Goal: Transaction & Acquisition: Book appointment/travel/reservation

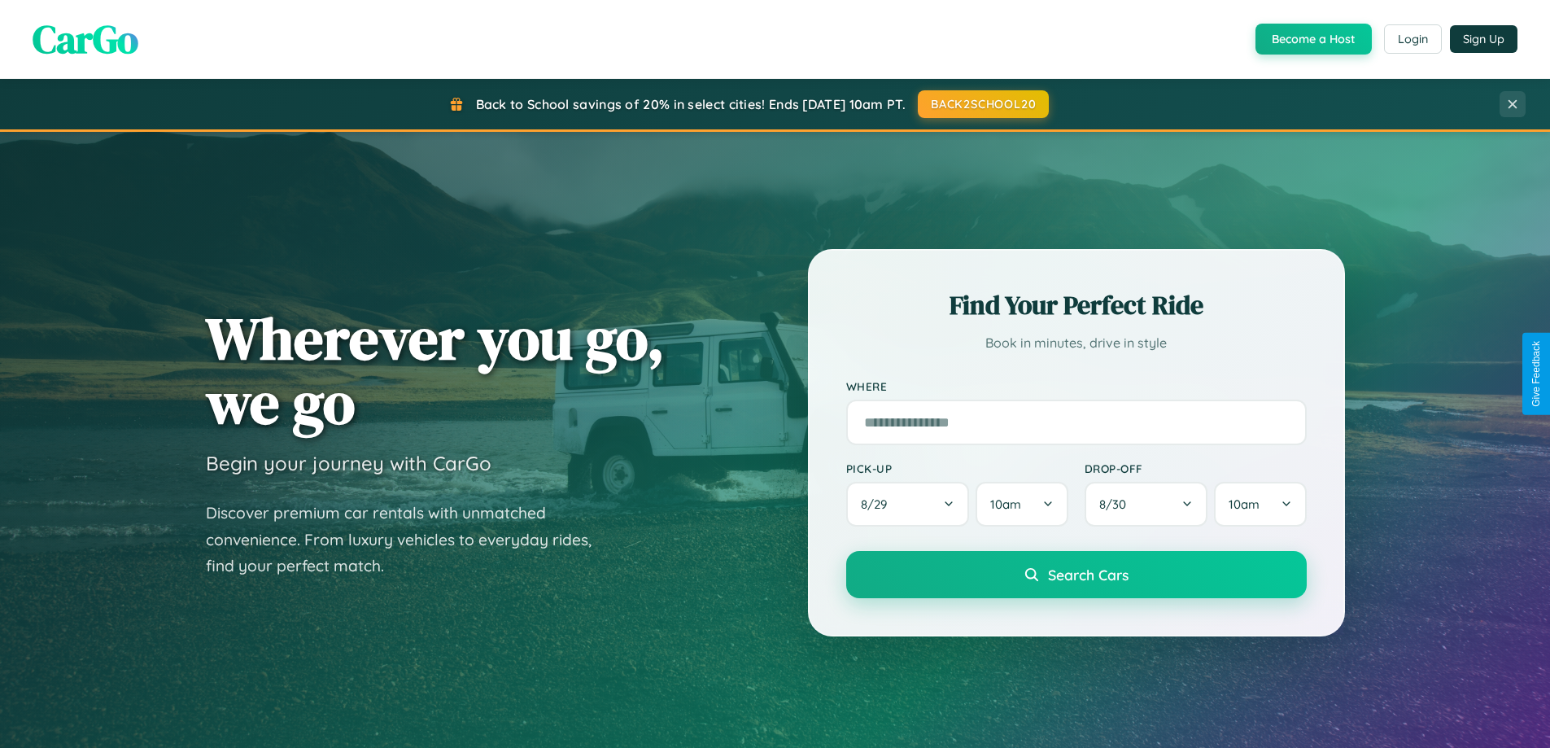
scroll to position [1120, 0]
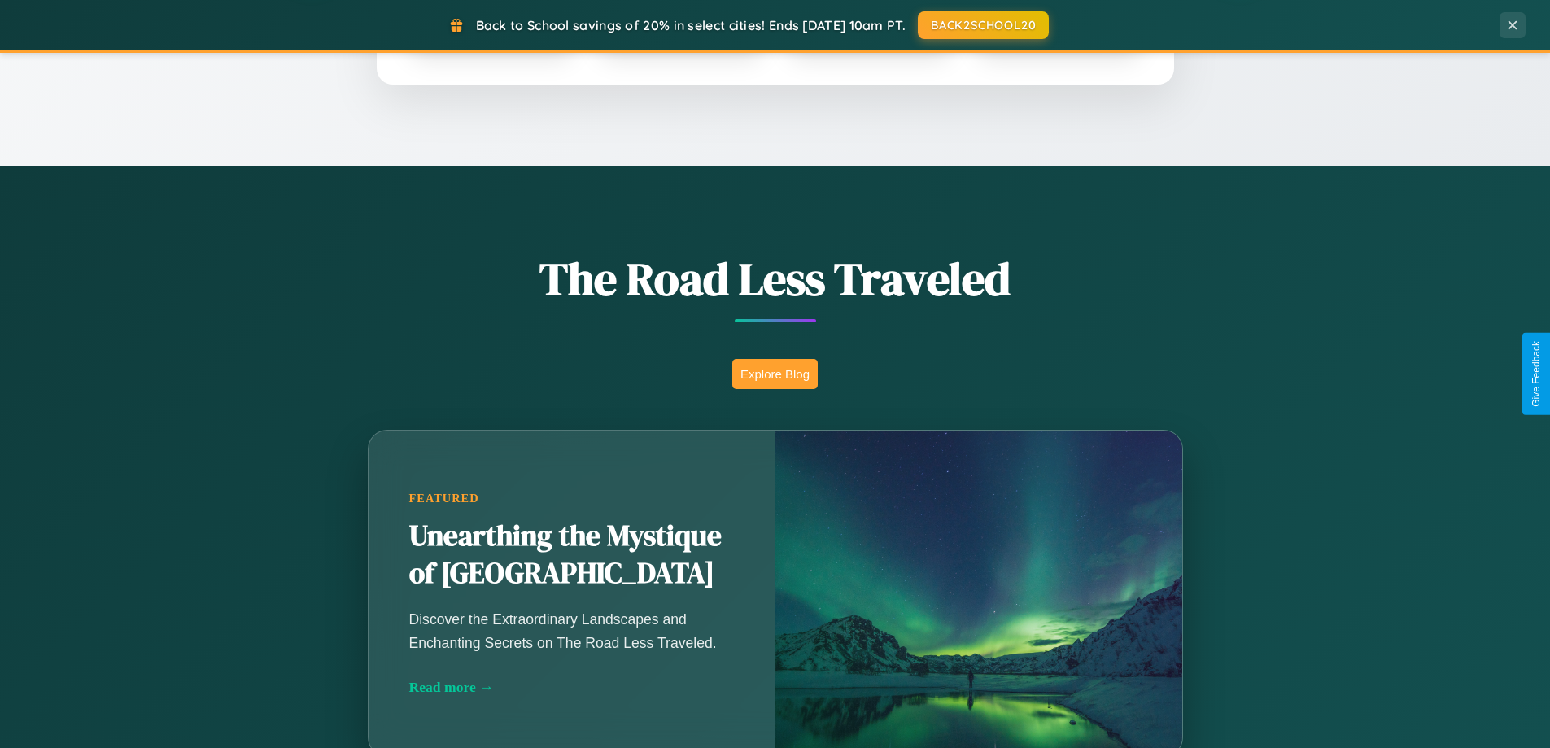
click at [775, 373] on button "Explore Blog" at bounding box center [774, 374] width 85 height 30
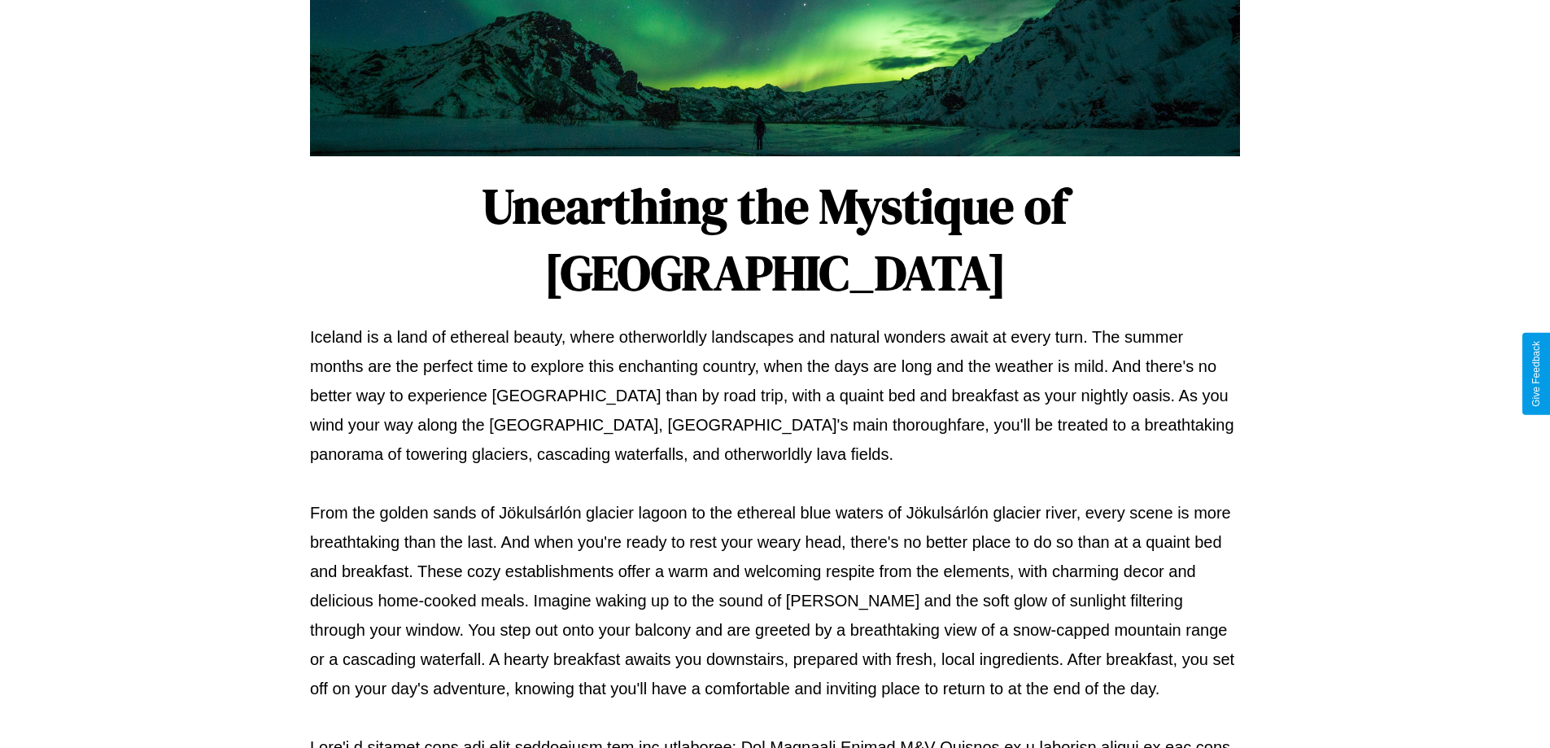
scroll to position [526, 0]
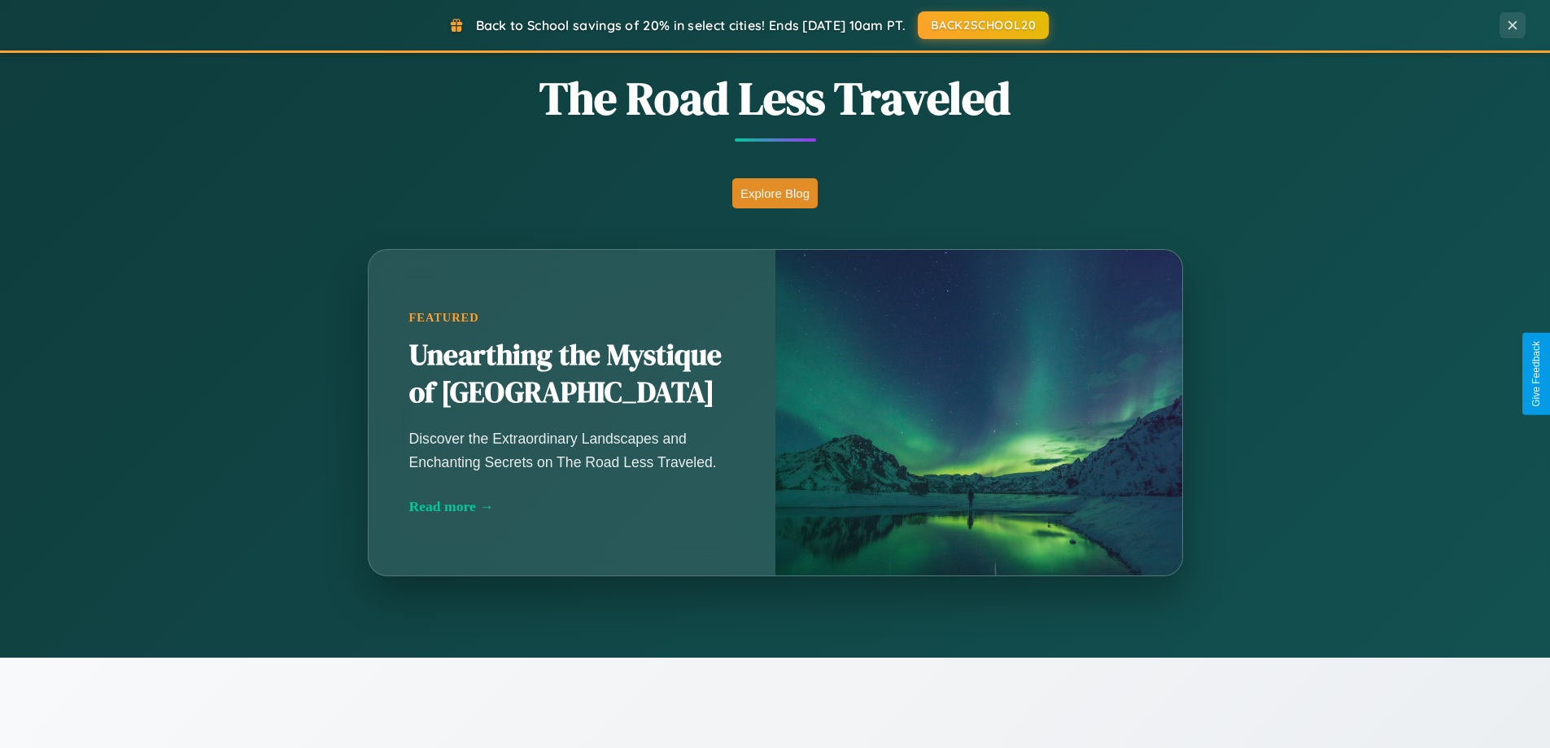
scroll to position [1120, 0]
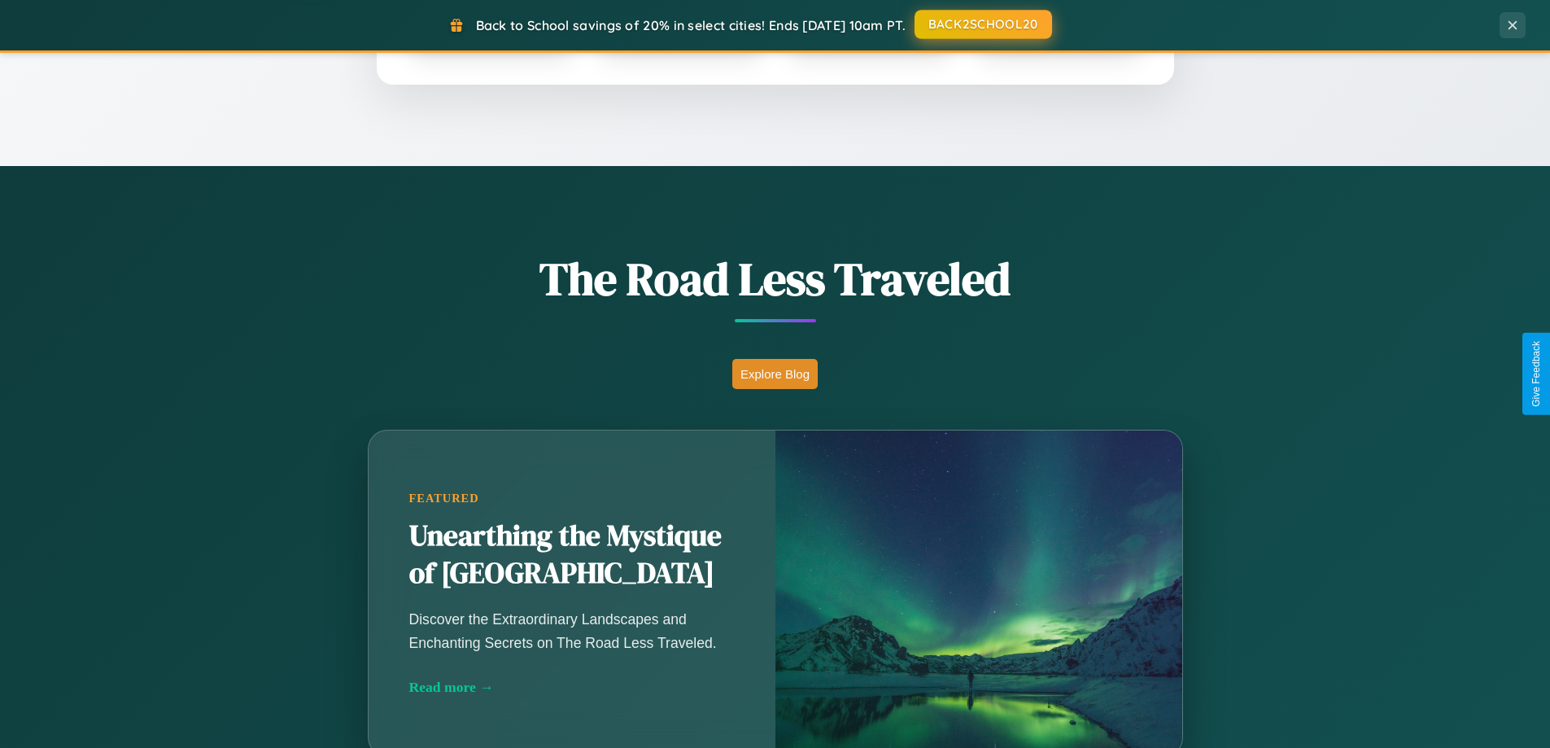
click at [982, 24] on button "BACK2SCHOOL20" at bounding box center [982, 24] width 137 height 29
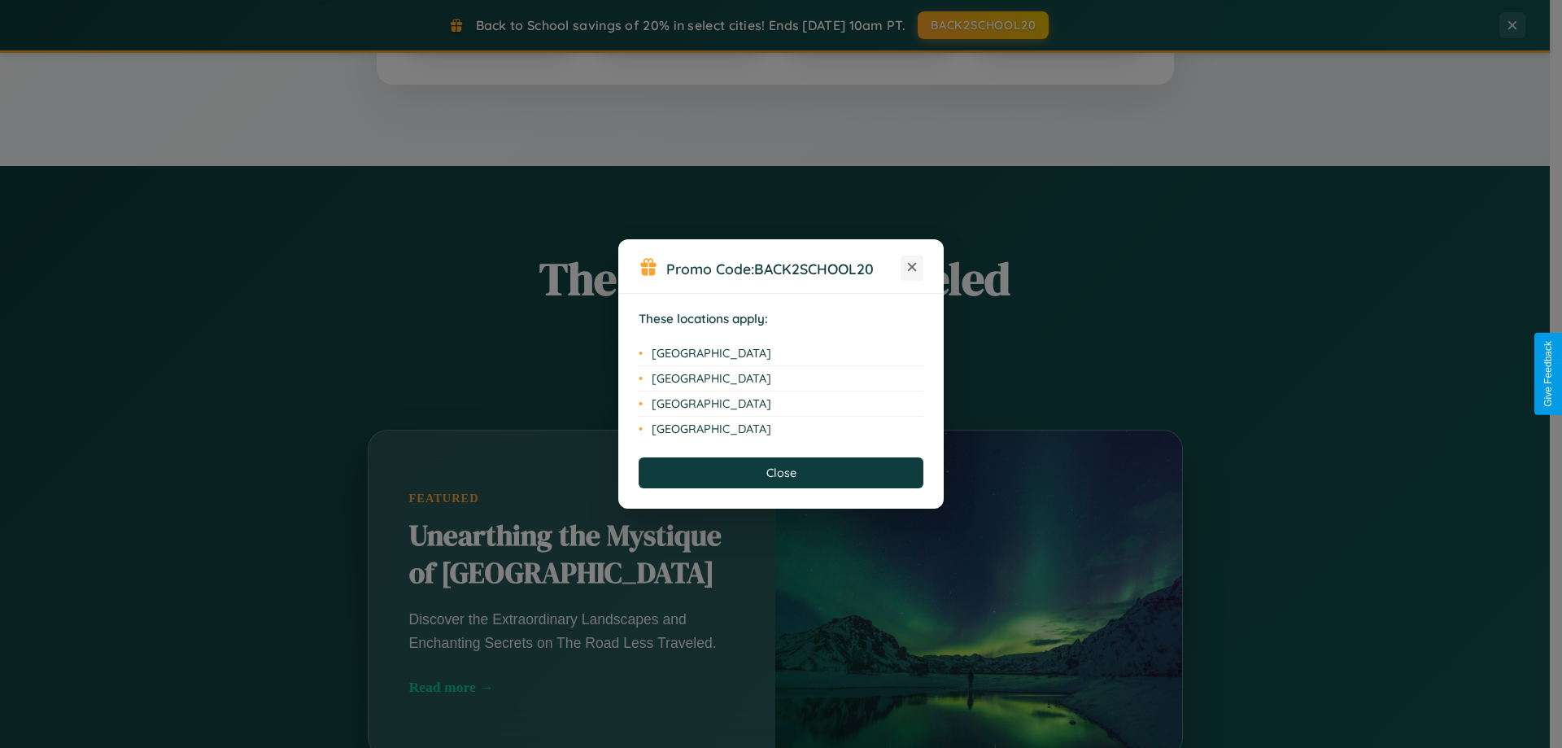
click at [912, 268] on icon at bounding box center [912, 267] width 9 height 9
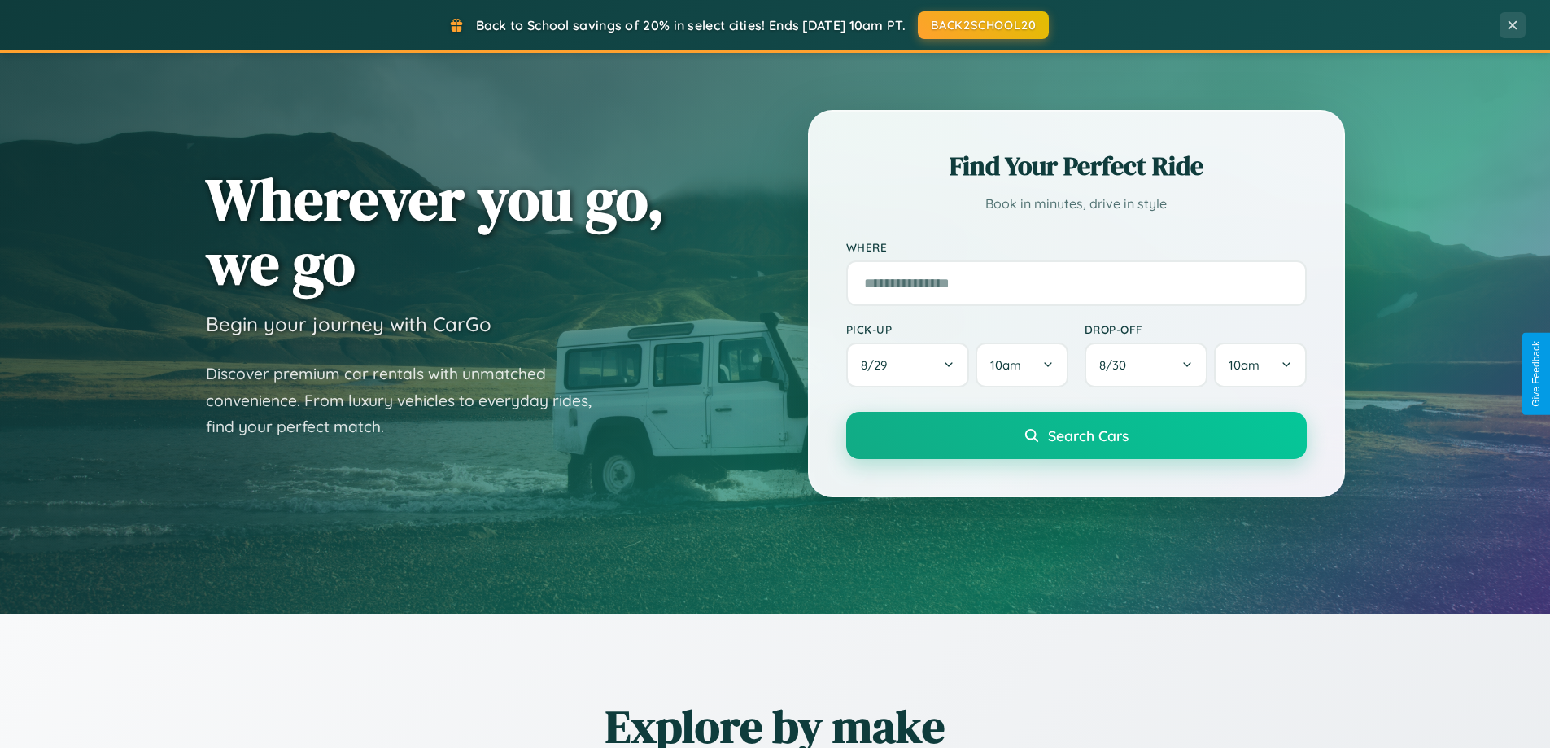
scroll to position [0, 0]
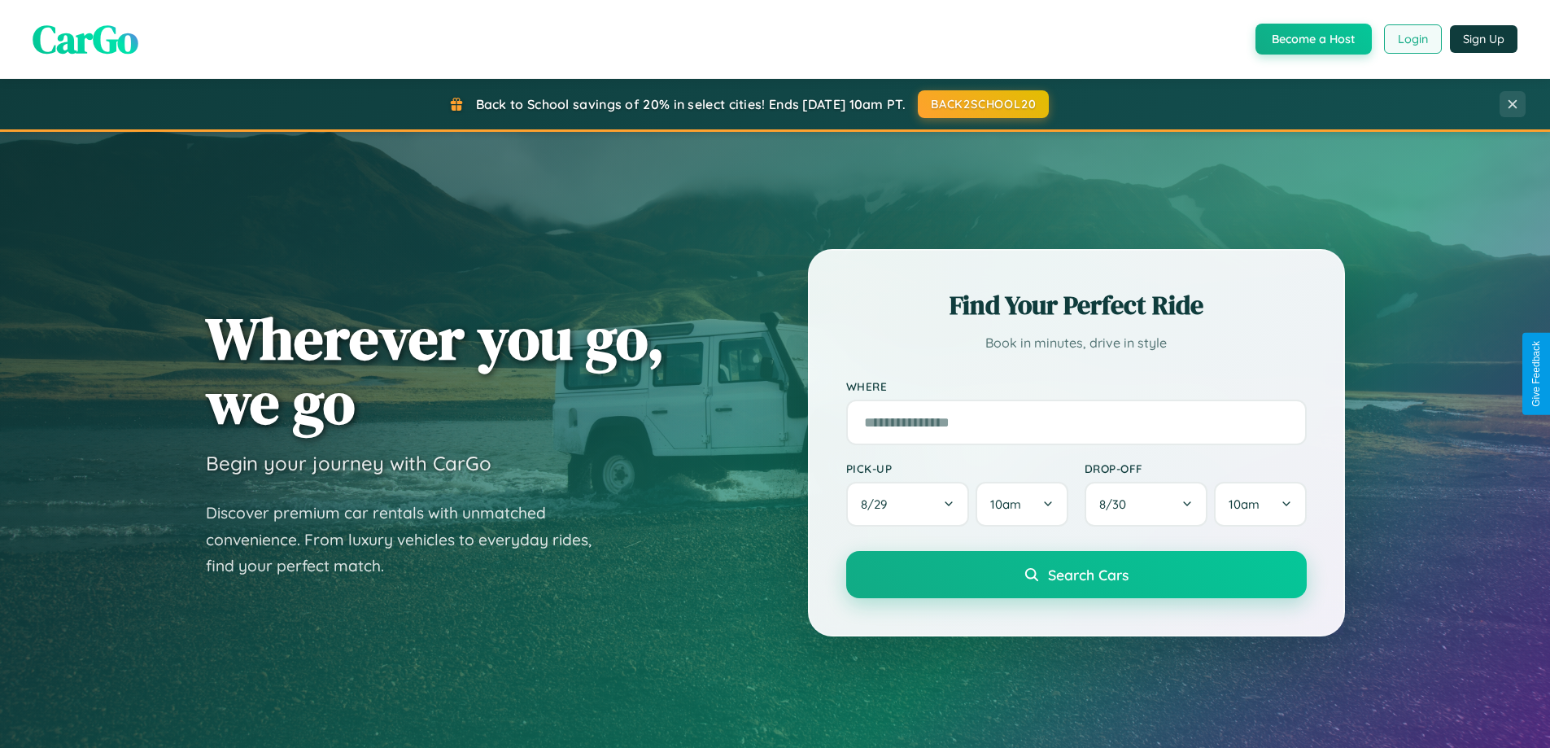
click at [1412, 39] on button "Login" at bounding box center [1413, 38] width 58 height 29
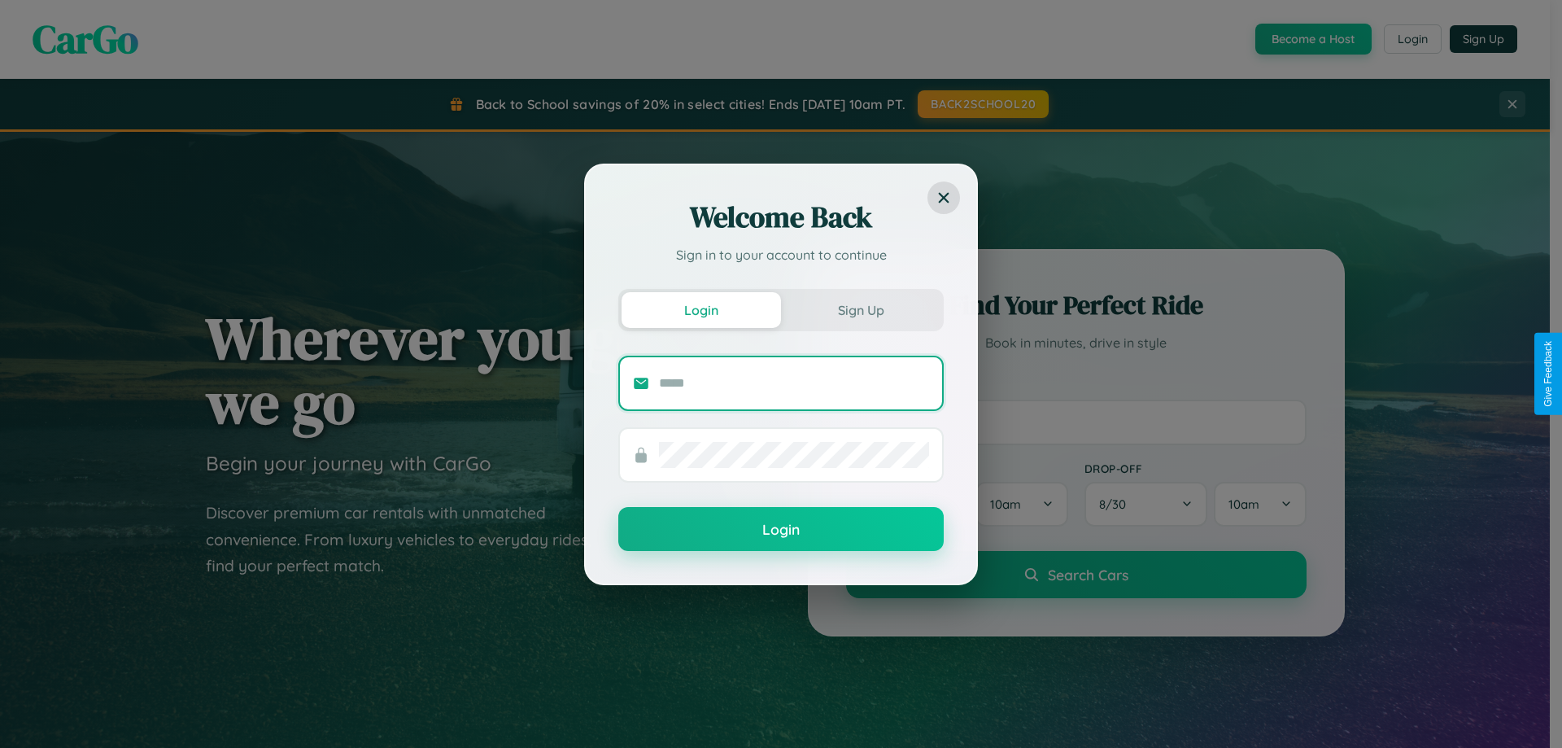
click at [794, 382] on input "text" at bounding box center [794, 383] width 270 height 26
type input "**********"
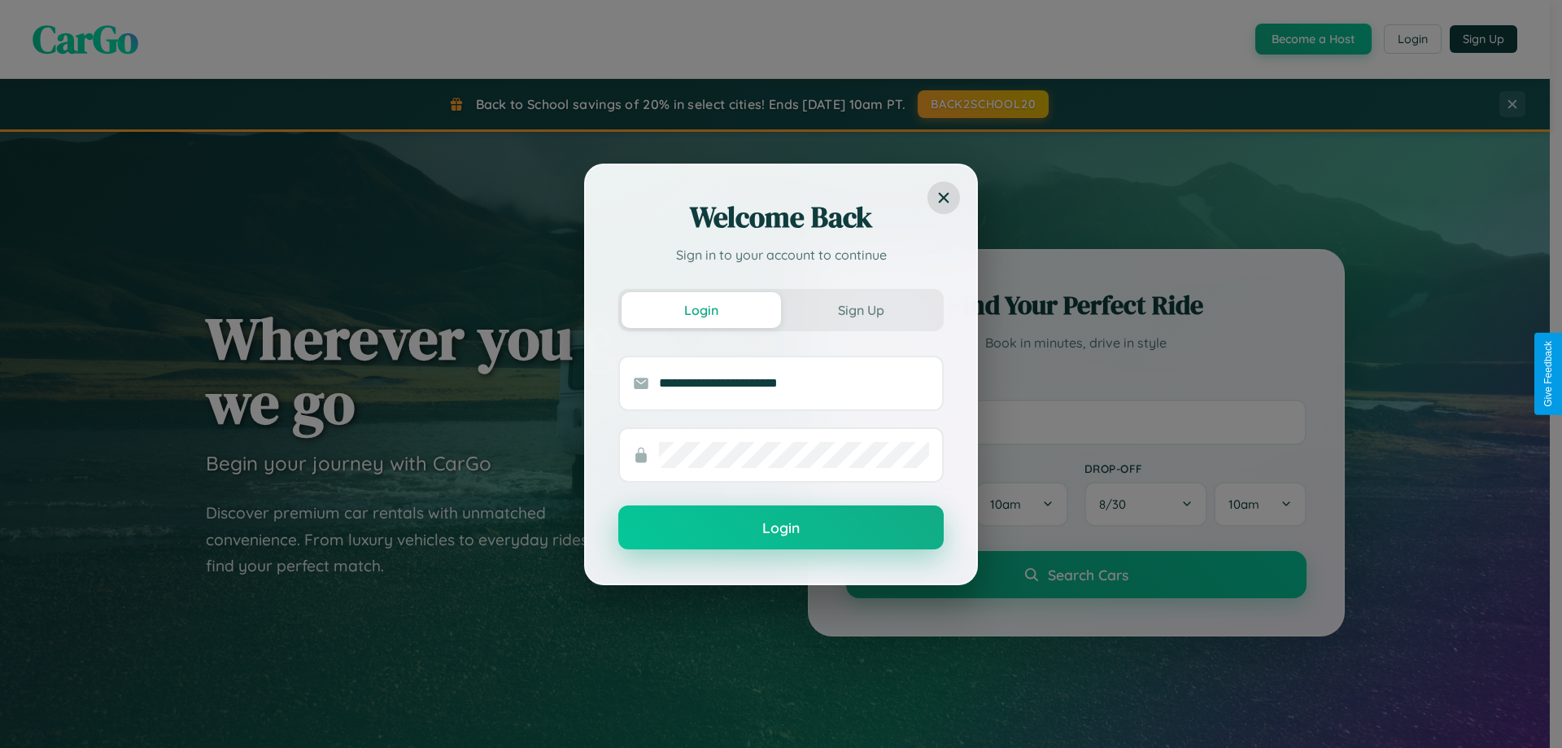
click at [781, 528] on button "Login" at bounding box center [780, 527] width 325 height 44
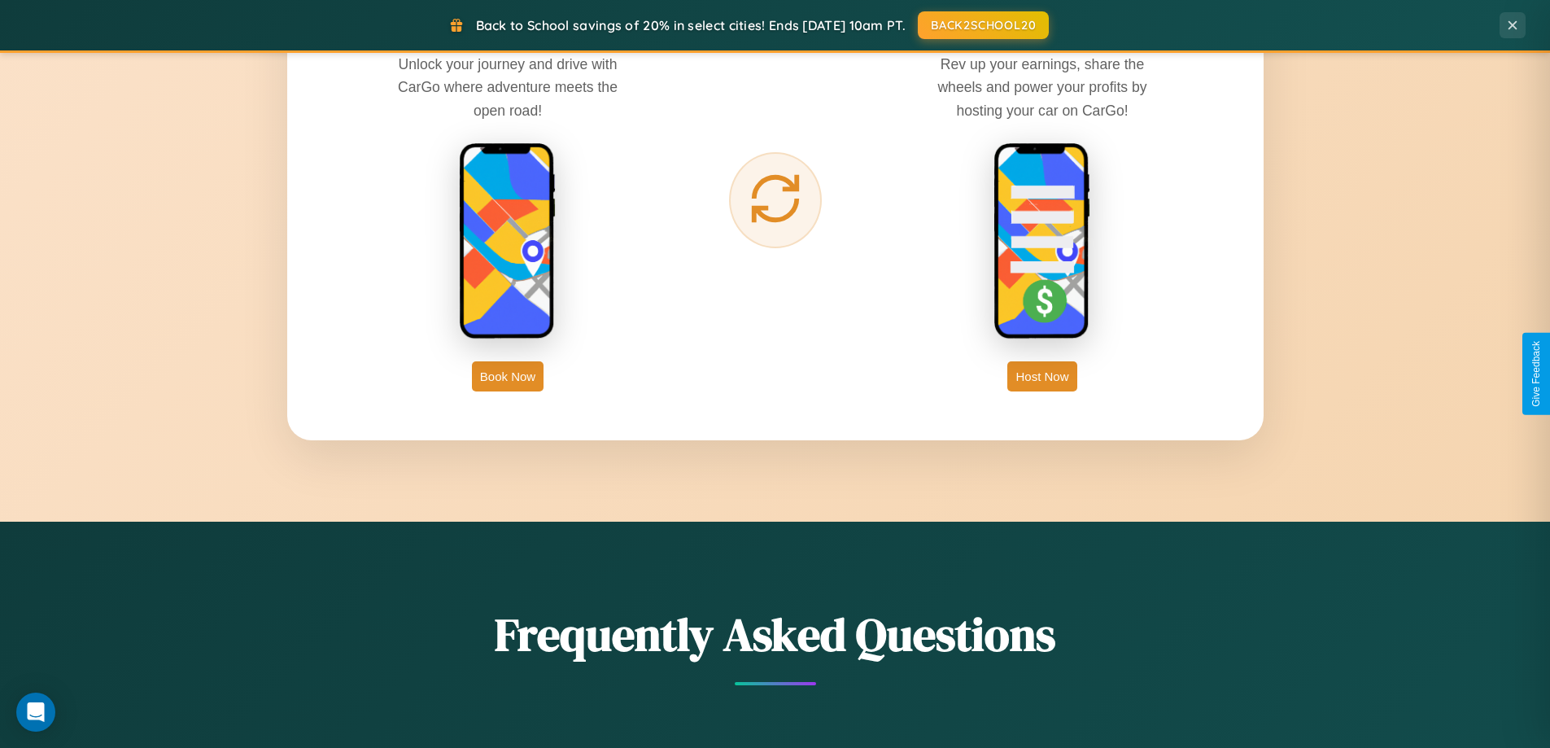
scroll to position [2614, 0]
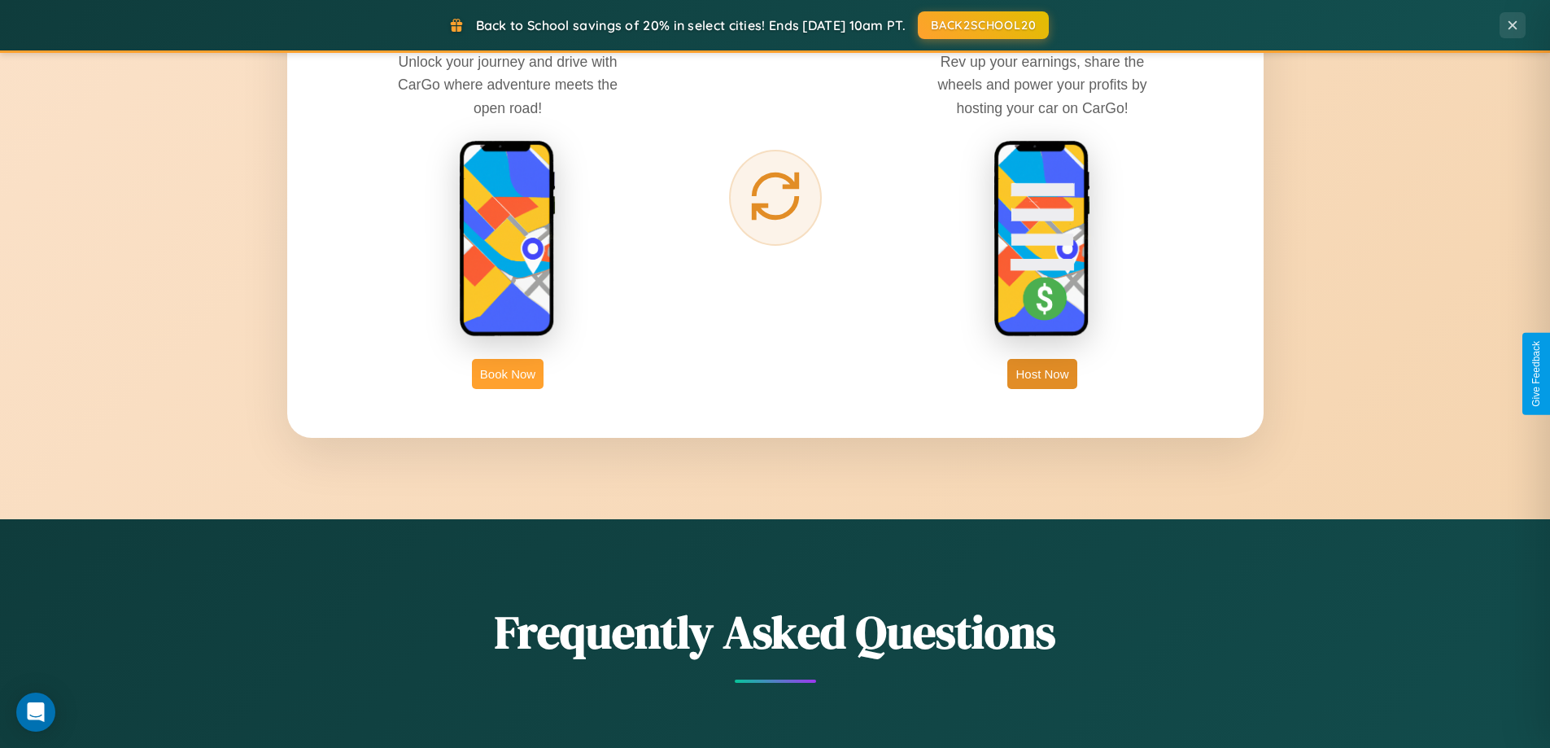
click at [508, 373] on button "Book Now" at bounding box center [508, 374] width 72 height 30
